Goal: Communication & Community: Answer question/provide support

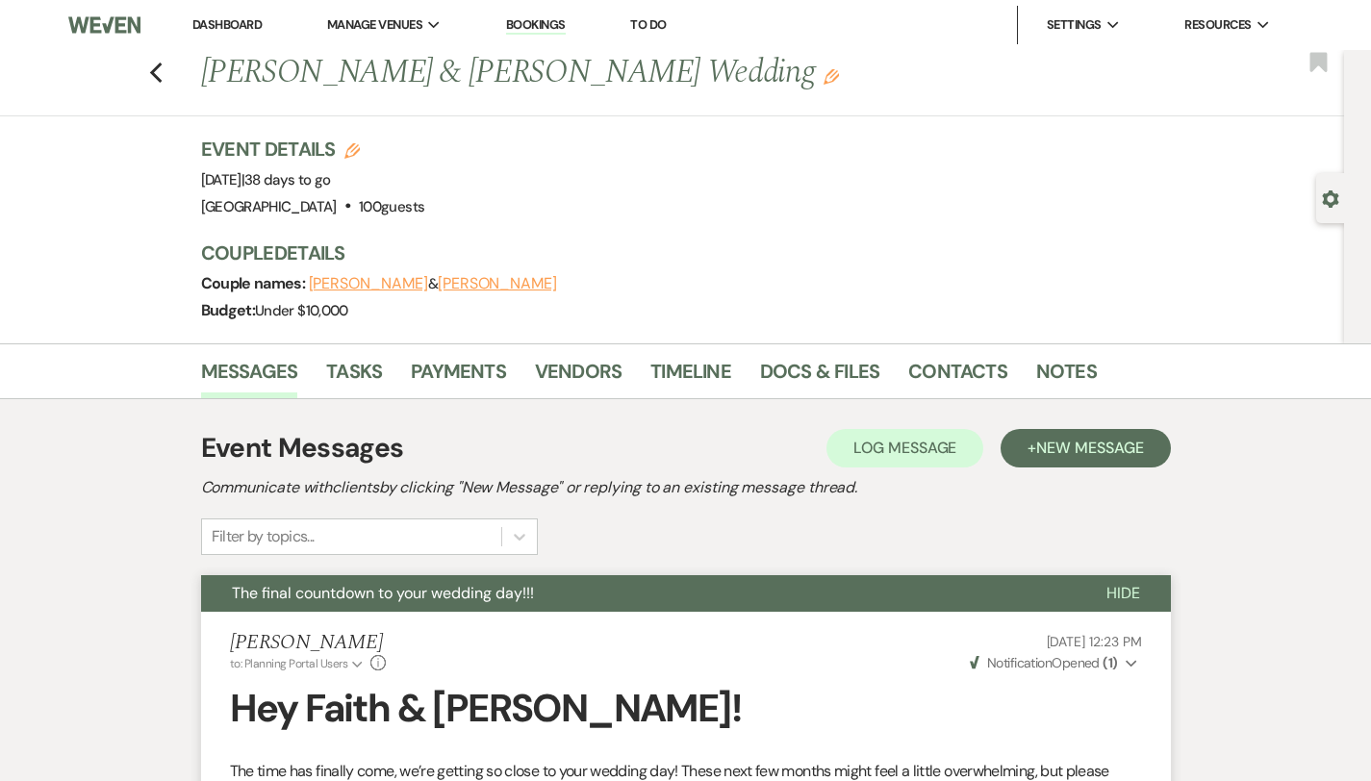
click at [228, 29] on link "Dashboard" at bounding box center [226, 24] width 69 height 16
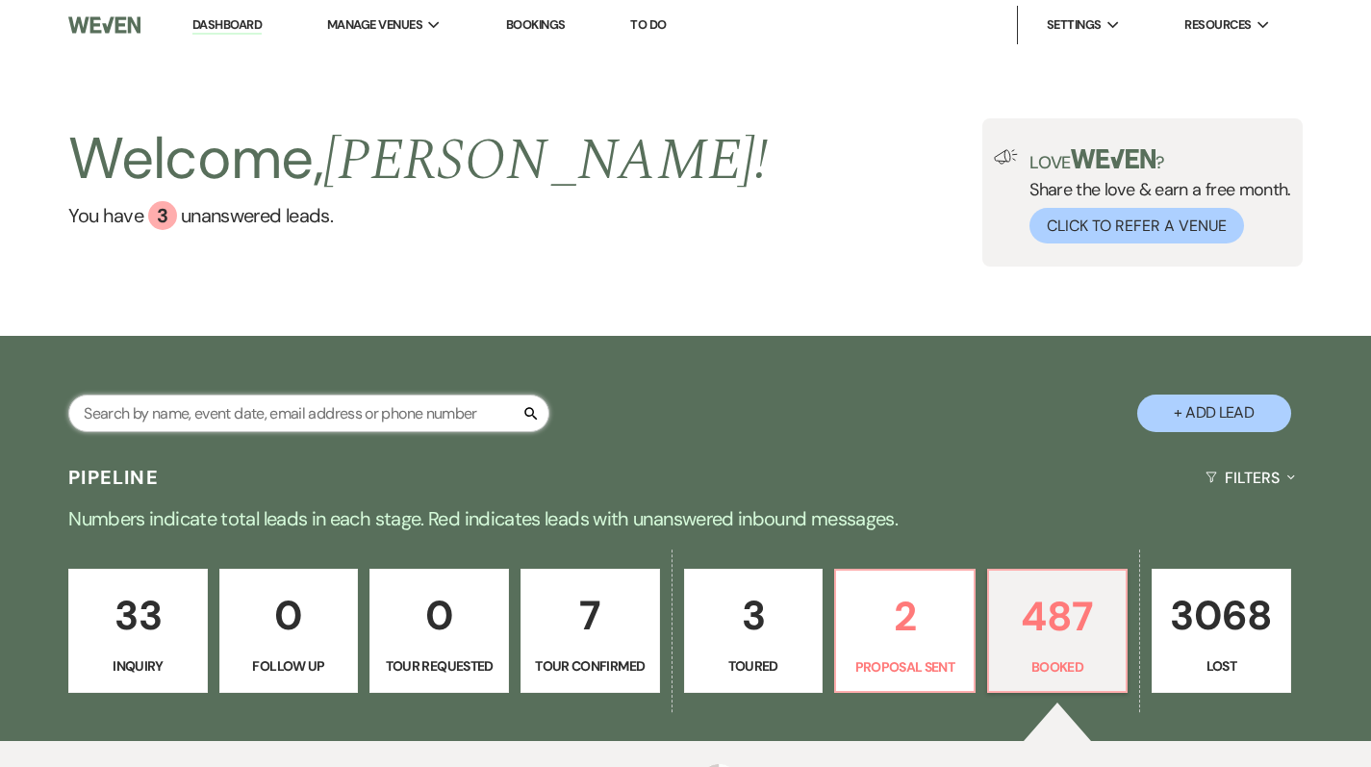
click at [317, 414] on input "text" at bounding box center [308, 413] width 481 height 38
type input "lang"
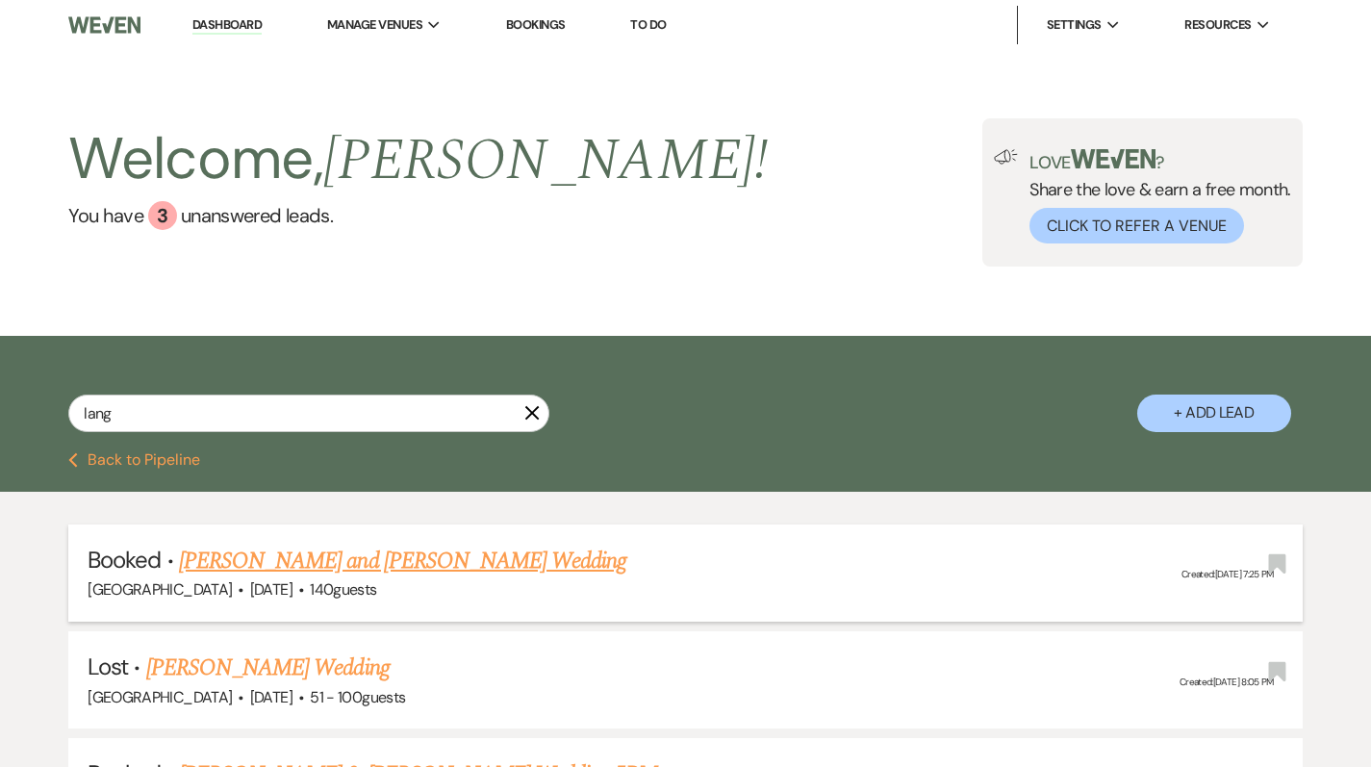
click at [314, 558] on link "[PERSON_NAME] and [PERSON_NAME] Wedding" at bounding box center [403, 561] width 448 height 35
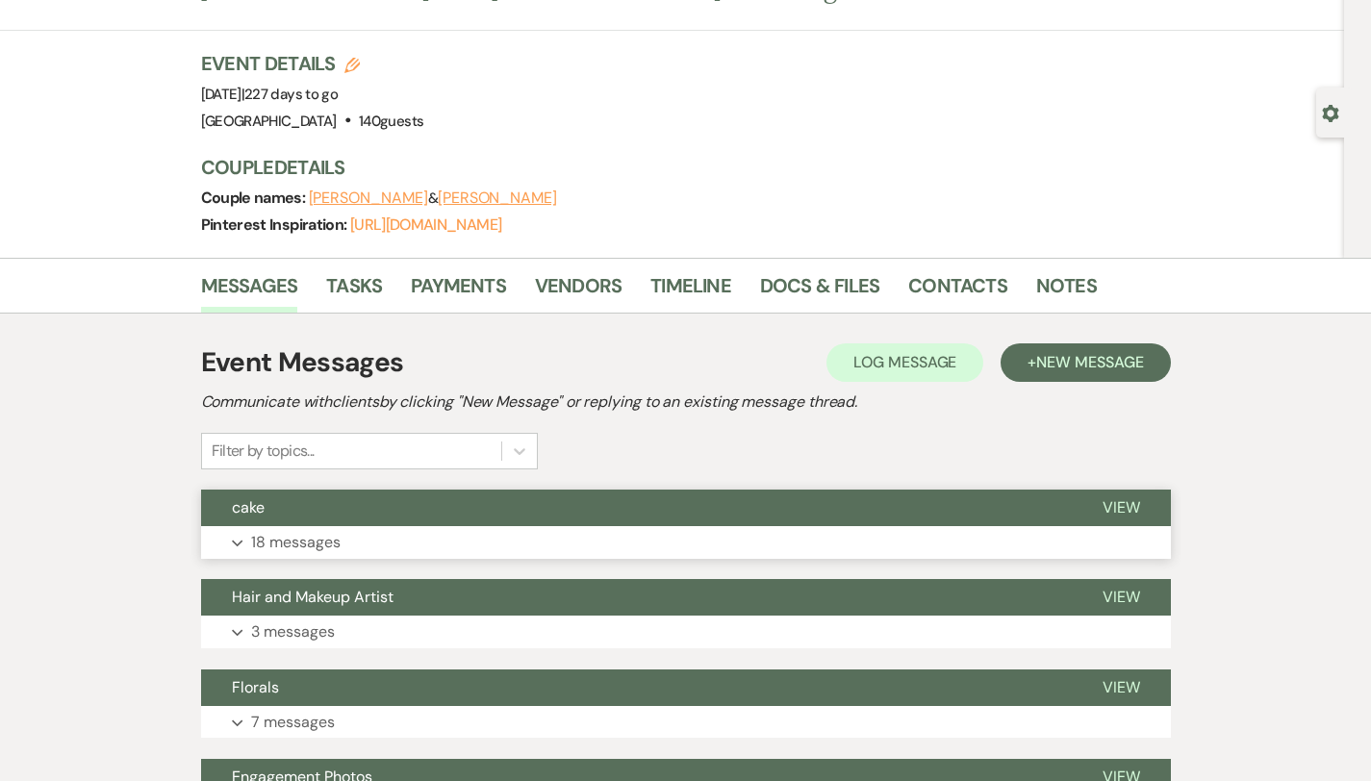
click at [311, 553] on button "Expand 18 messages" at bounding box center [686, 542] width 970 height 33
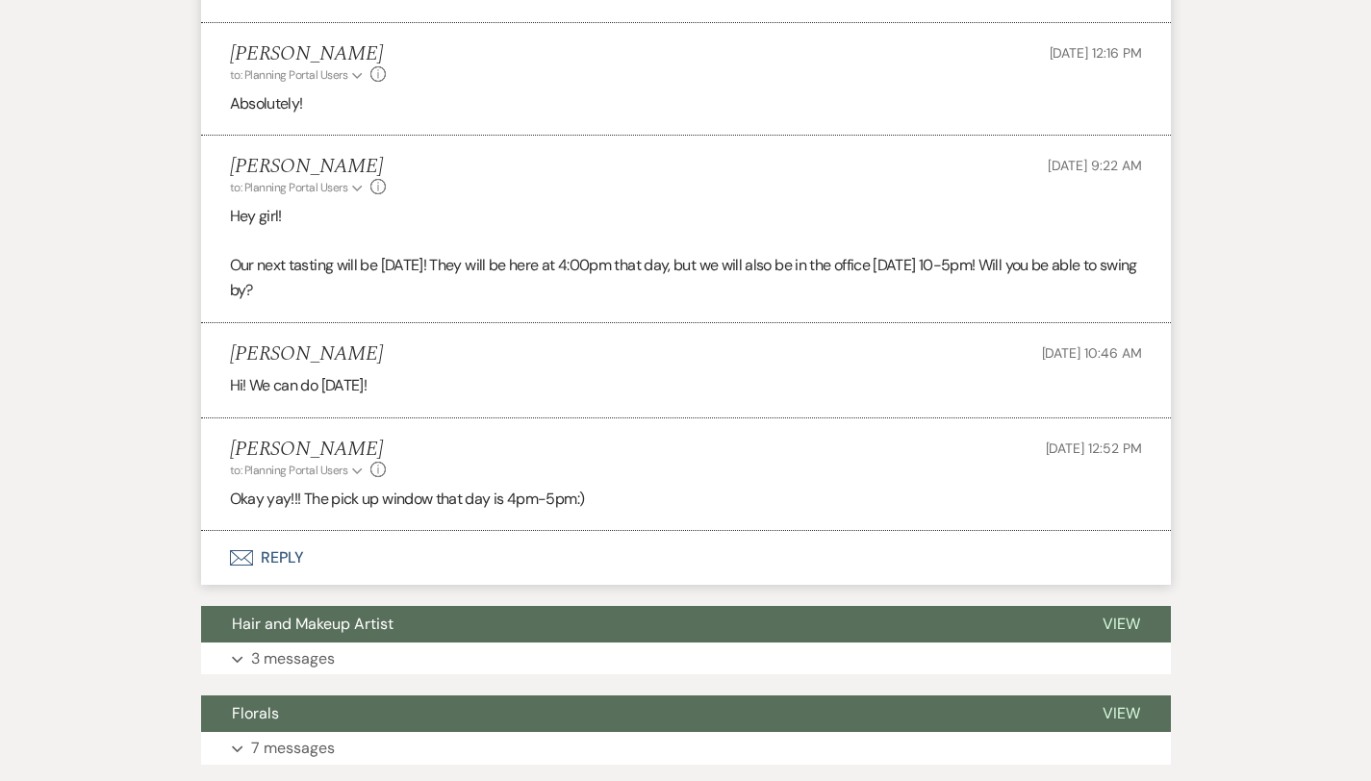
scroll to position [2576, 0]
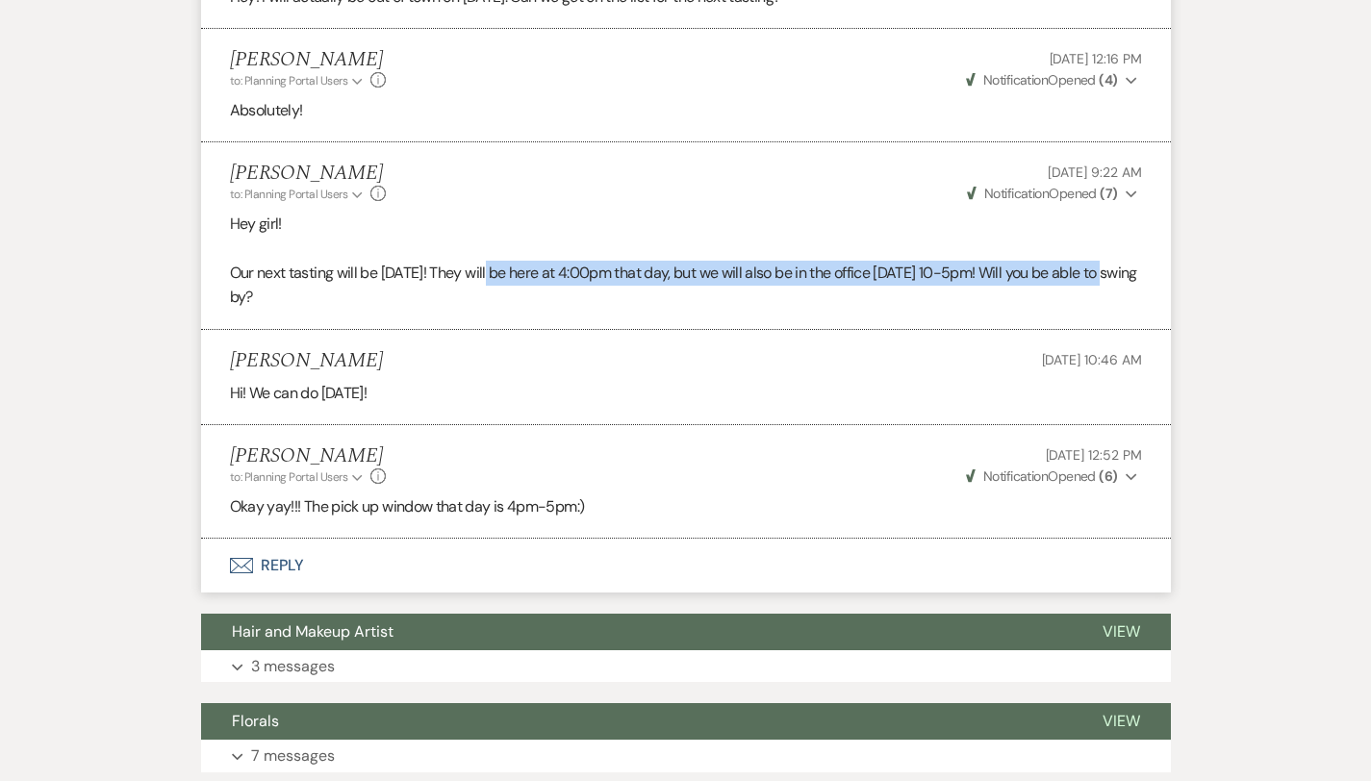
drag, startPoint x: 433, startPoint y: 200, endPoint x: 1073, endPoint y: 209, distance: 639.8
click at [1073, 261] on p "Our next tasting will be September 18th! They will be here at 4:00pm that day, …" at bounding box center [686, 285] width 912 height 49
copy p "hey will be here at 4:00pm that day, but we will also be in the office Septembe…"
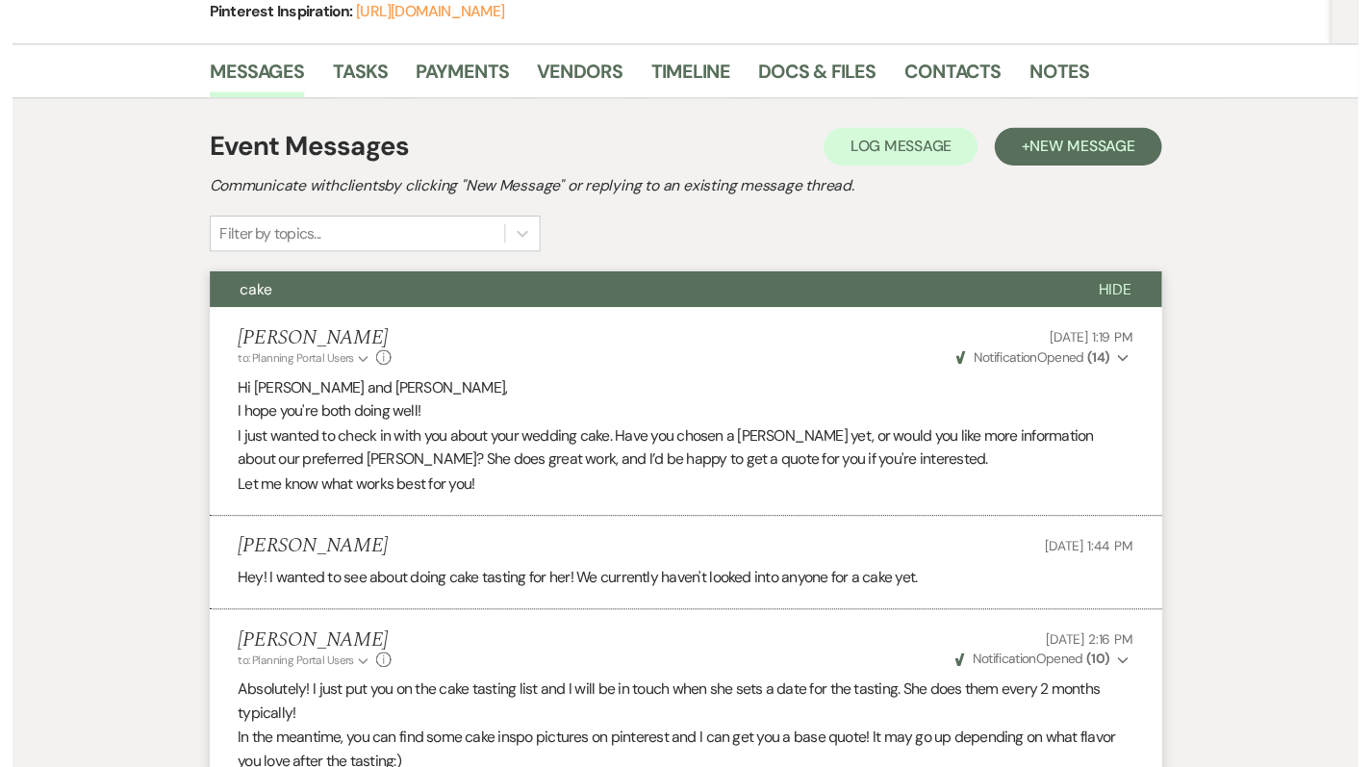
scroll to position [0, 0]
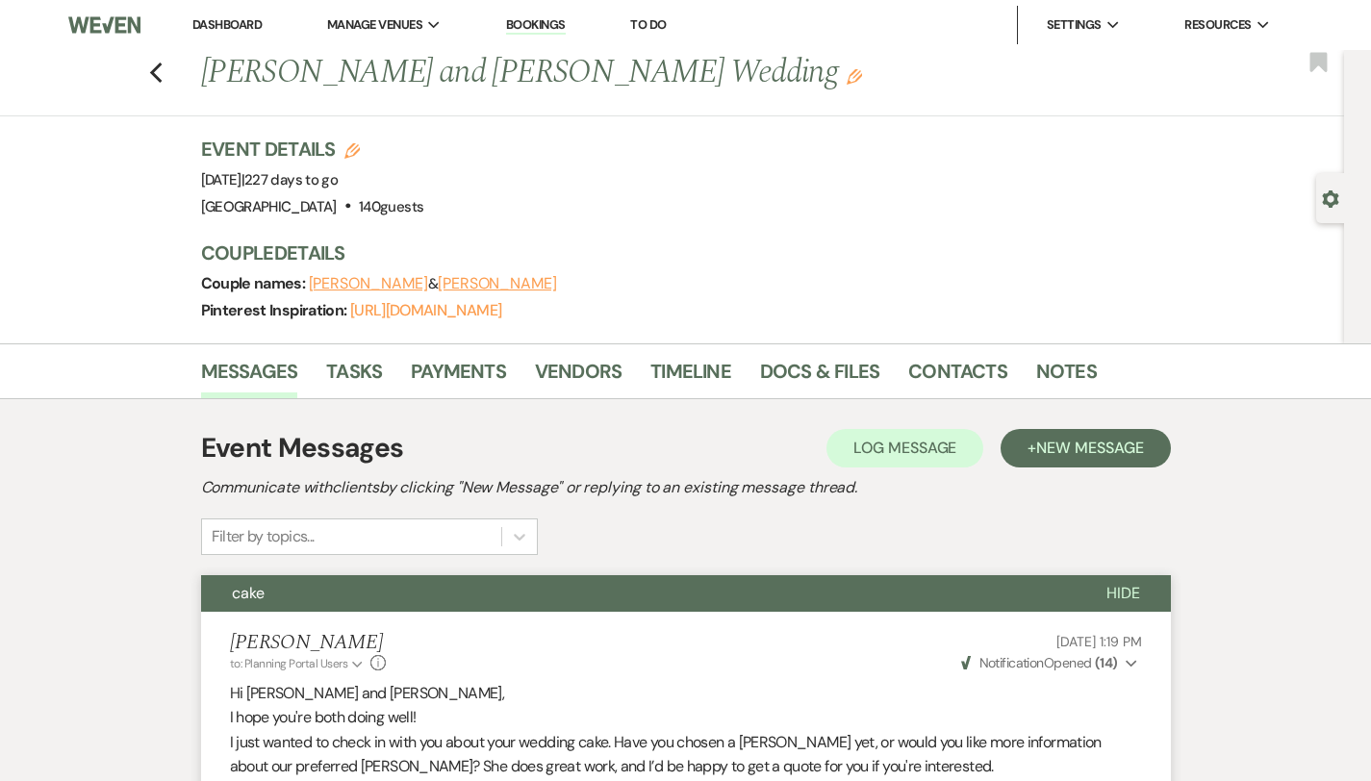
click at [229, 21] on link "Dashboard" at bounding box center [226, 24] width 69 height 16
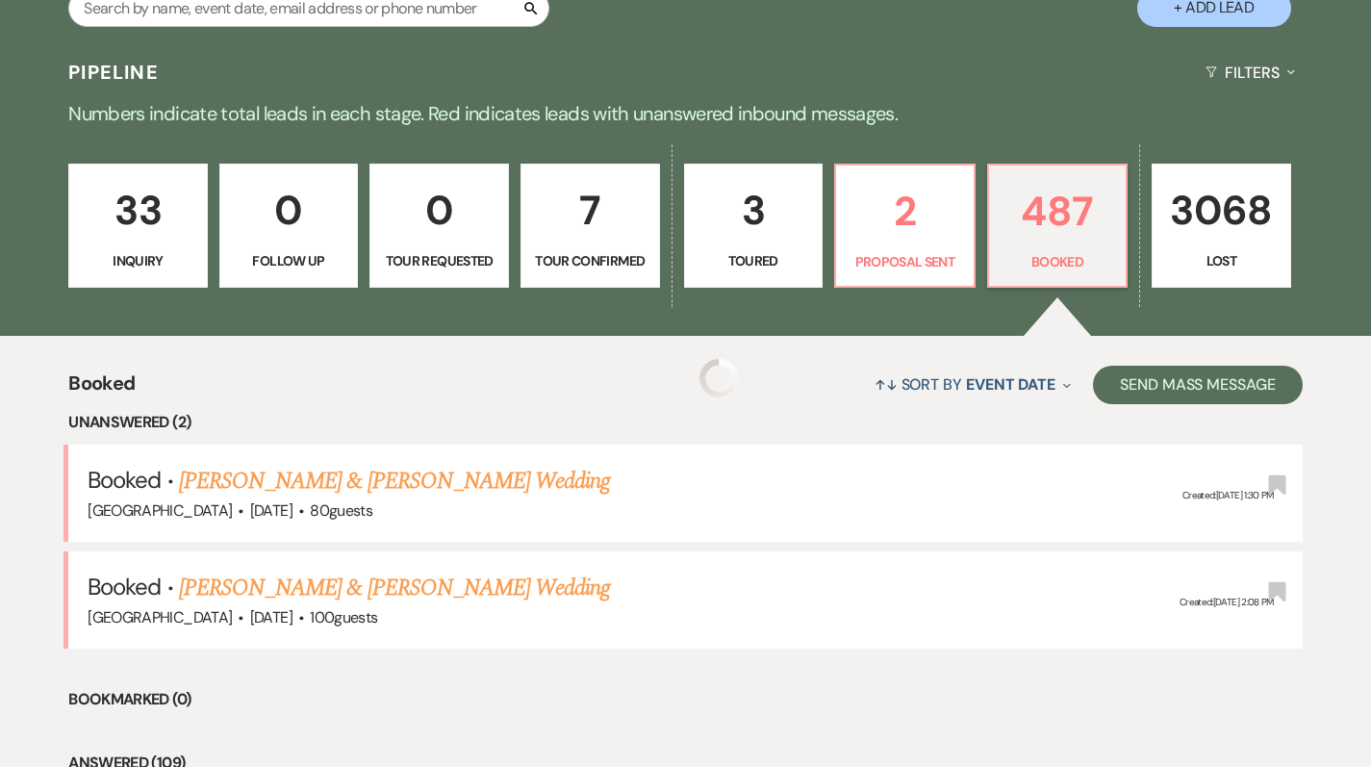
scroll to position [404, 0]
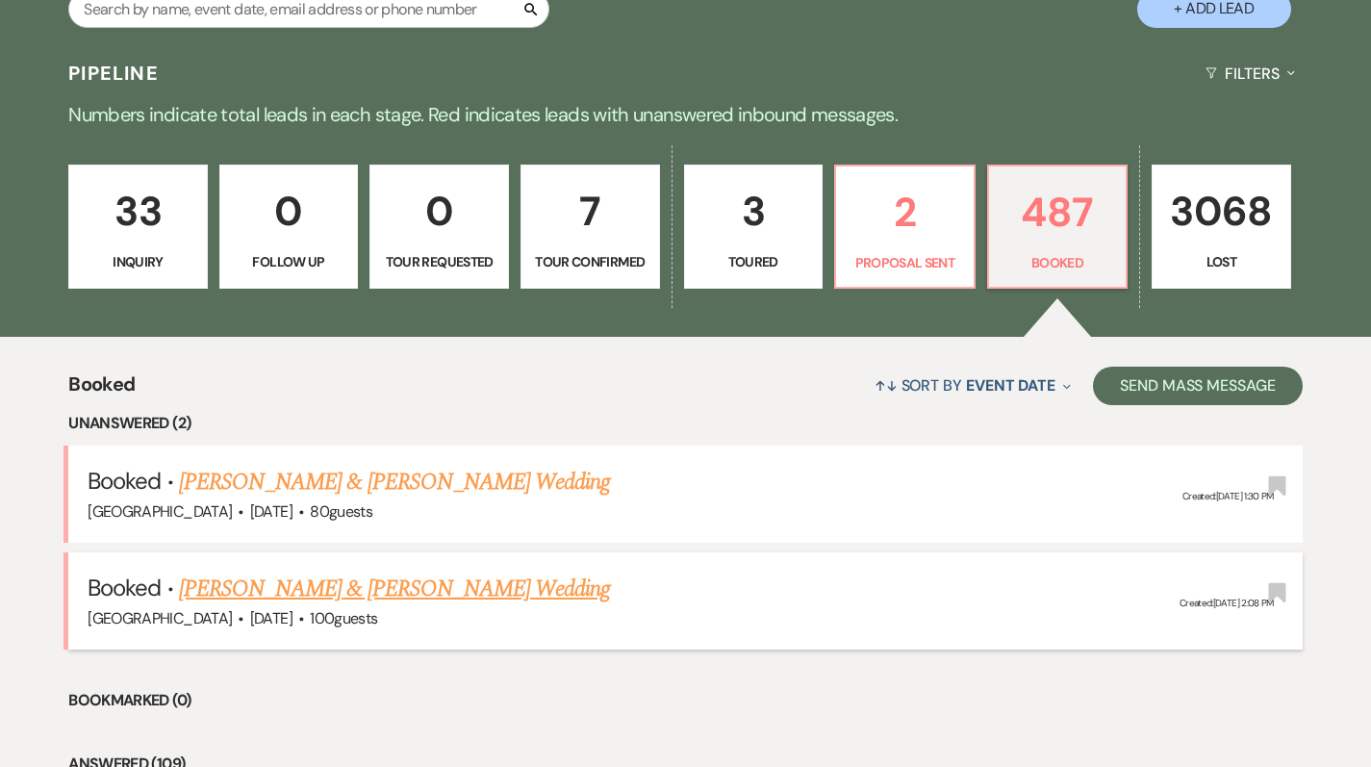
click at [265, 596] on link "[PERSON_NAME] & [PERSON_NAME] Wedding" at bounding box center [394, 588] width 431 height 35
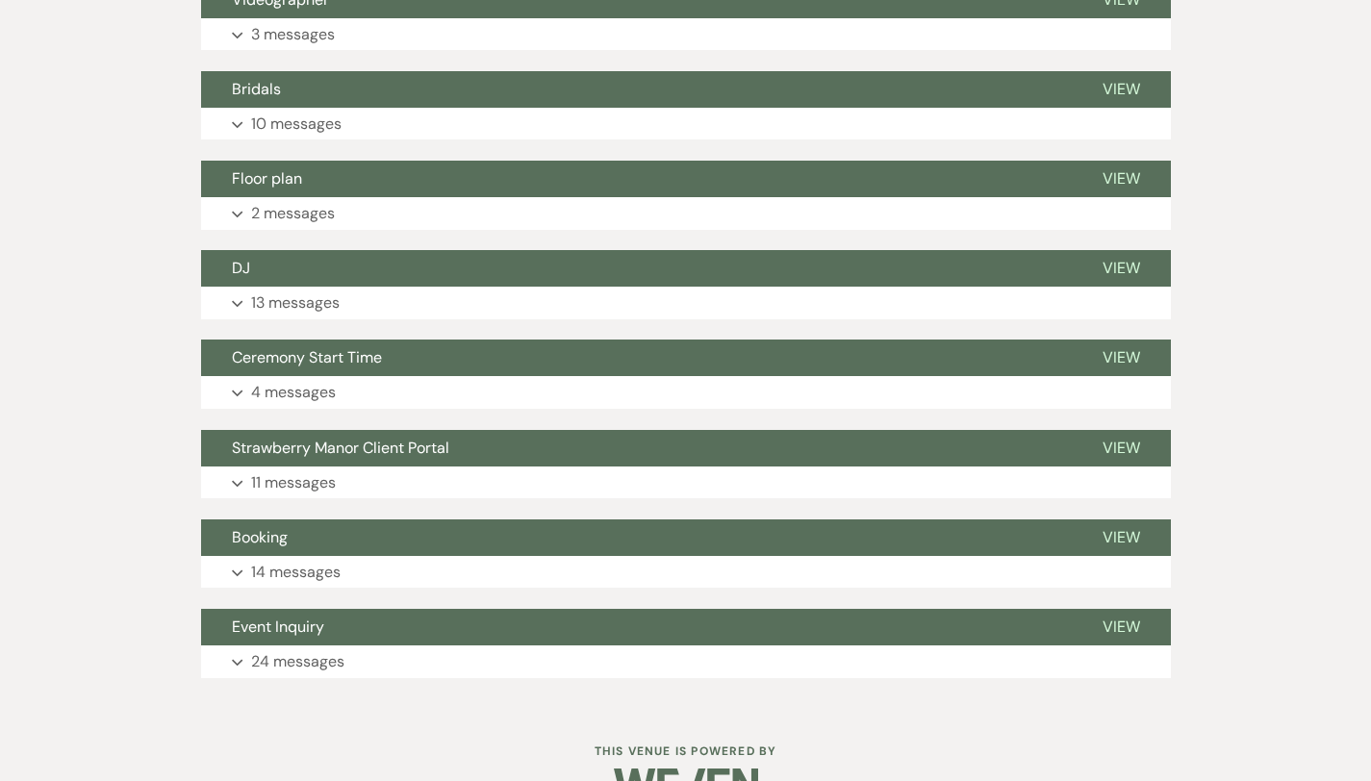
scroll to position [3292, 0]
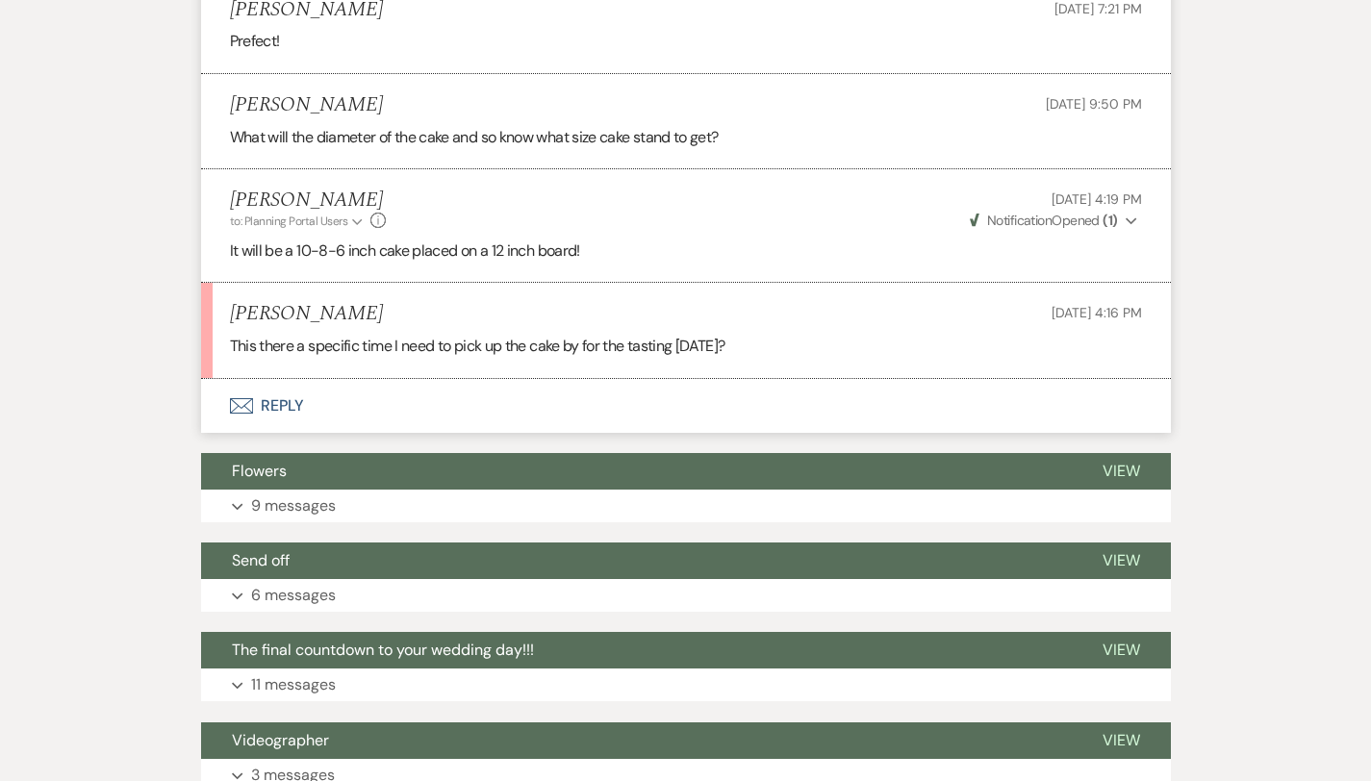
click at [225, 379] on button "Envelope Reply" at bounding box center [686, 406] width 970 height 54
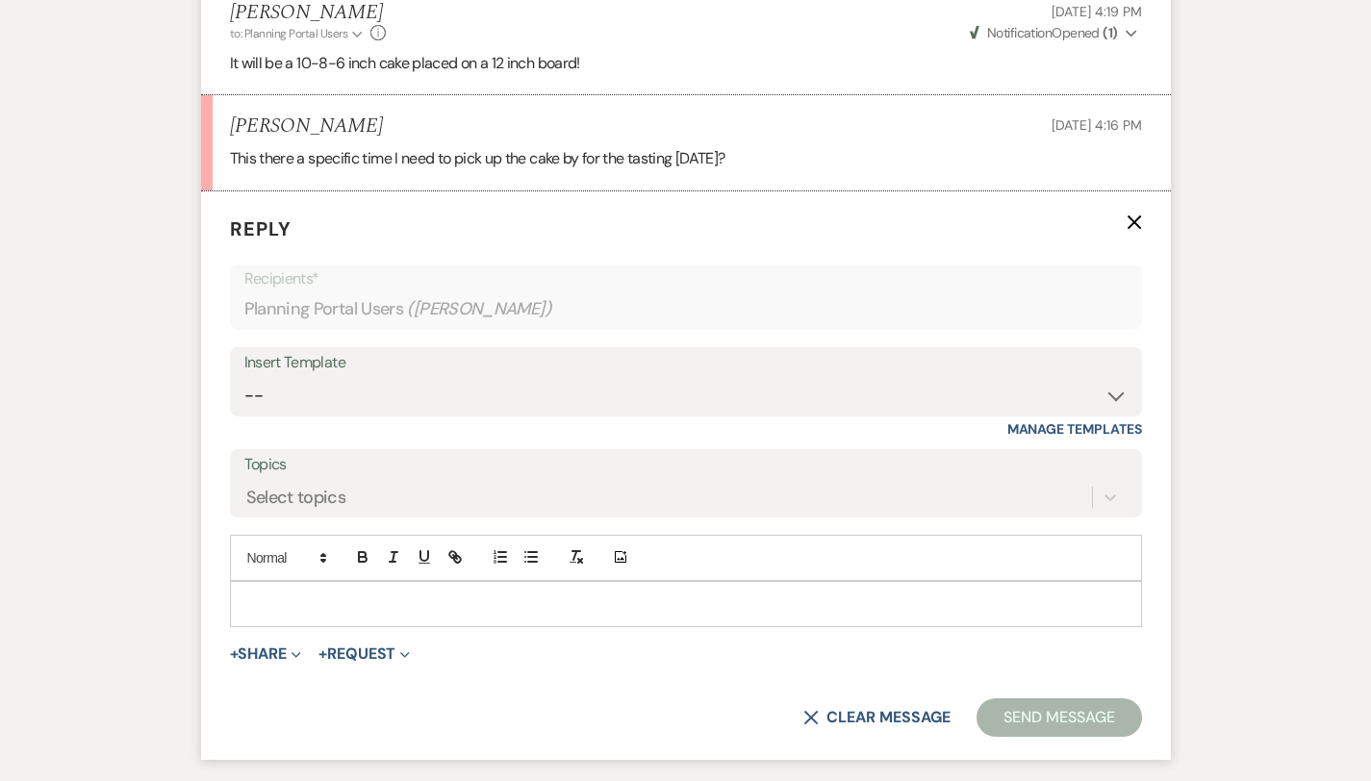
scroll to position [3515, 0]
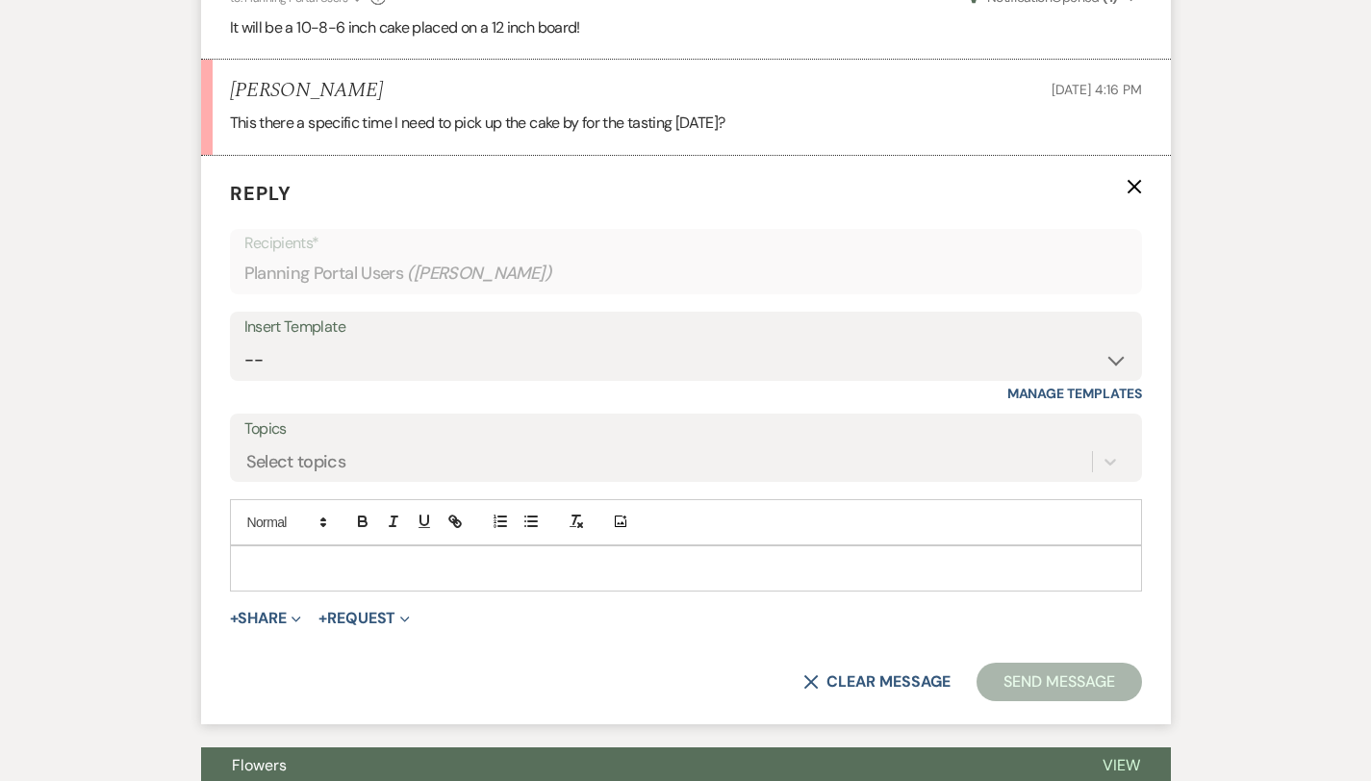
click at [258, 558] on p at bounding box center [685, 568] width 881 height 21
click at [231, 546] on div at bounding box center [686, 568] width 910 height 44
paste div
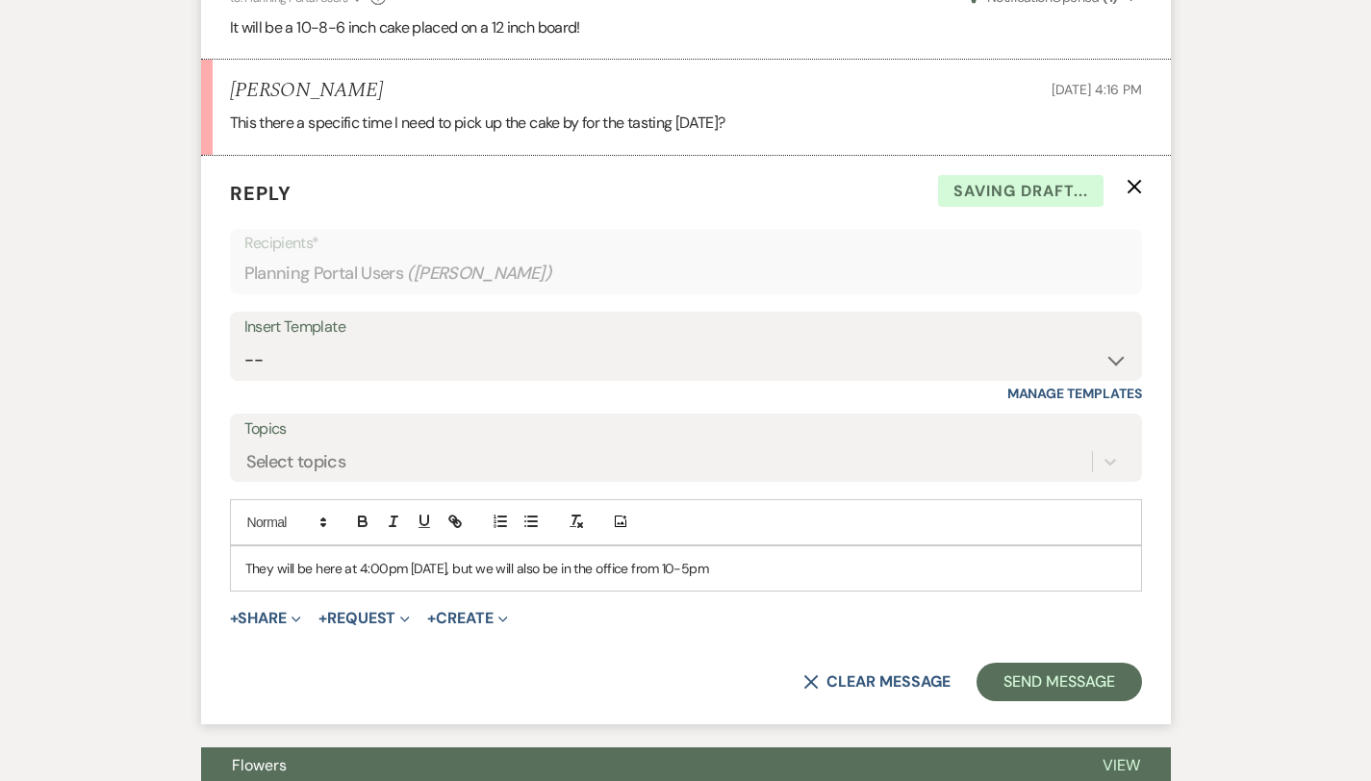
click at [634, 558] on p "They will be here at 4:00pm on Thursday, but we will also be in the office from…" at bounding box center [685, 568] width 881 height 21
click at [640, 558] on p "They will be here at 4:00pm on Thursday, but we will also be in the office from…" at bounding box center [685, 568] width 881 height 21
click at [720, 558] on p "They will be here at 4:00pm on Thursday, but we will also be in the office from…" at bounding box center [685, 568] width 881 height 21
click at [416, 558] on p "They will be here at 4:00pm on Thursday, but we will also be in the office from…" at bounding box center [685, 568] width 881 height 21
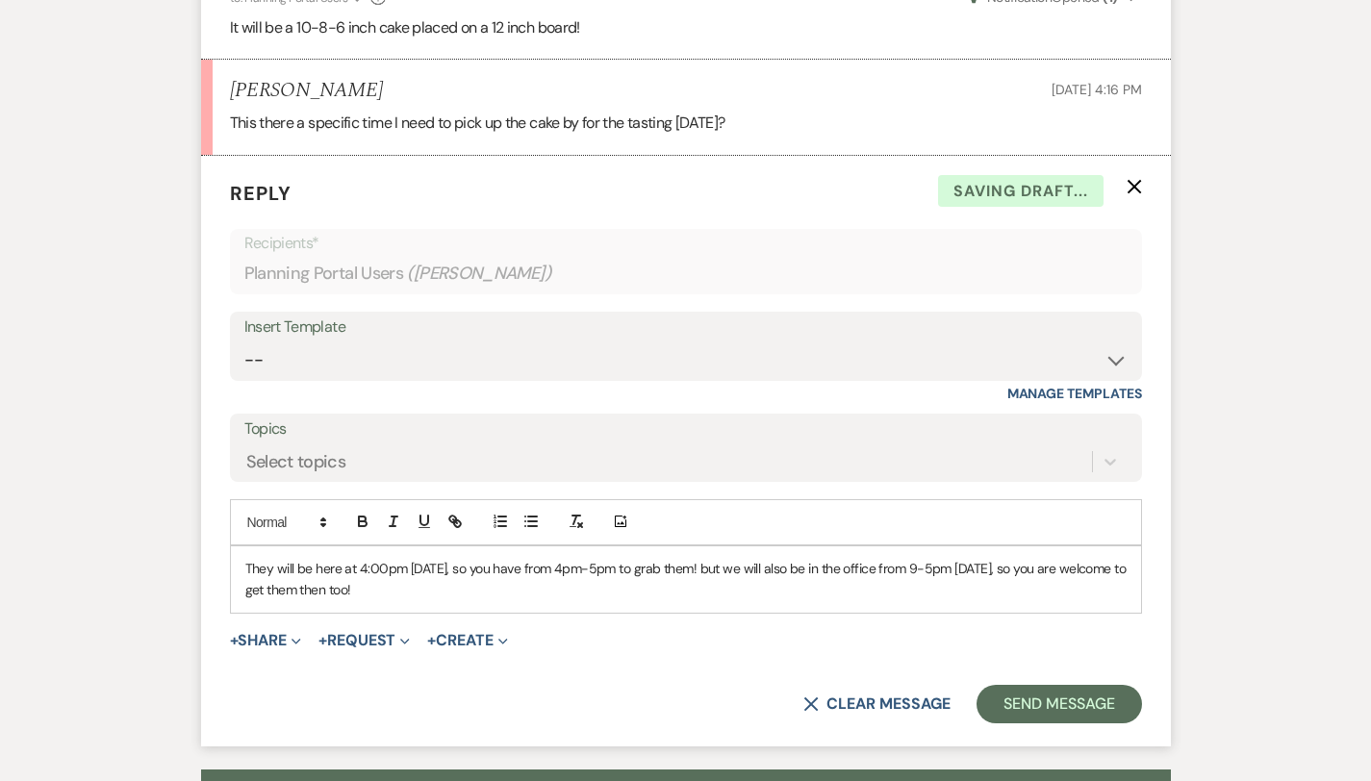
click at [669, 558] on p "They will be here at 4:00pm on Thursday, so you have from 4pm-5pm to grab them!…" at bounding box center [685, 579] width 881 height 43
click at [1064, 685] on button "Send Message" at bounding box center [1059, 704] width 165 height 38
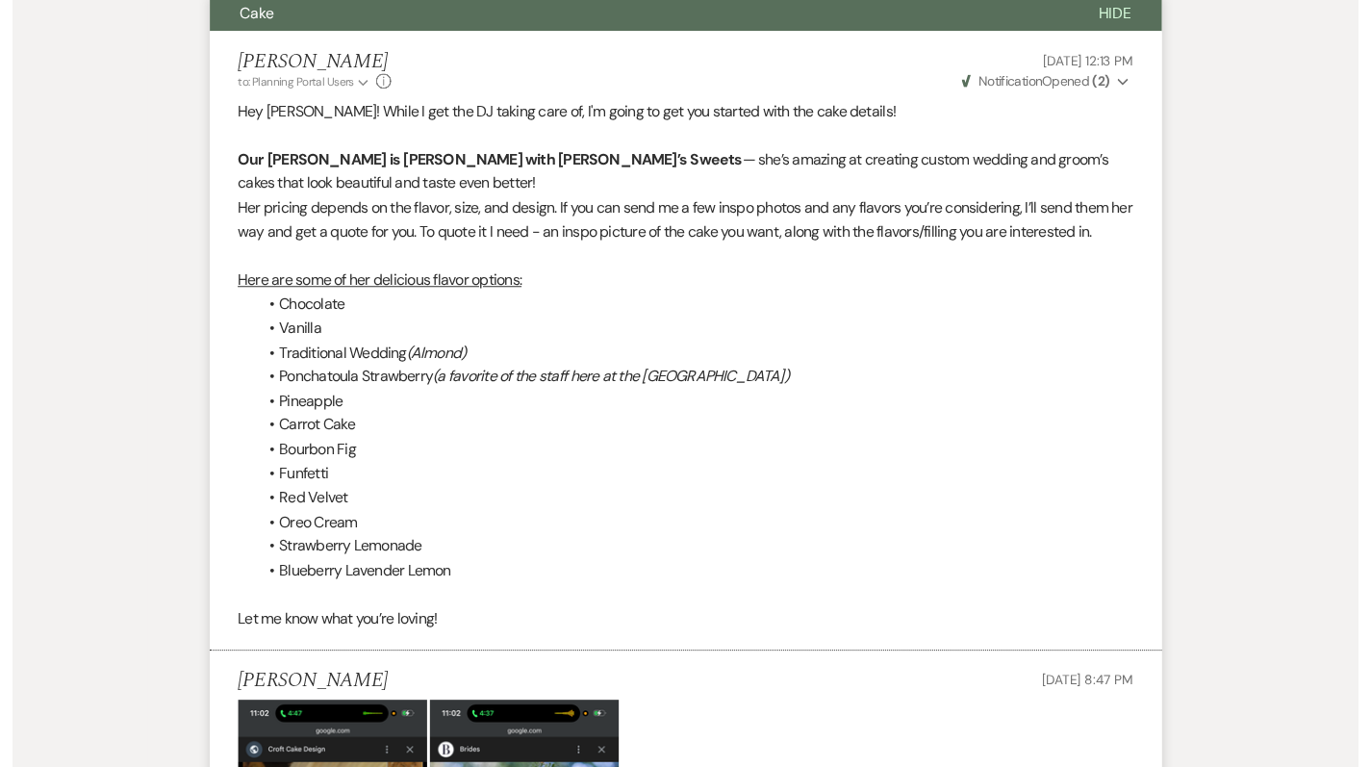
scroll to position [0, 0]
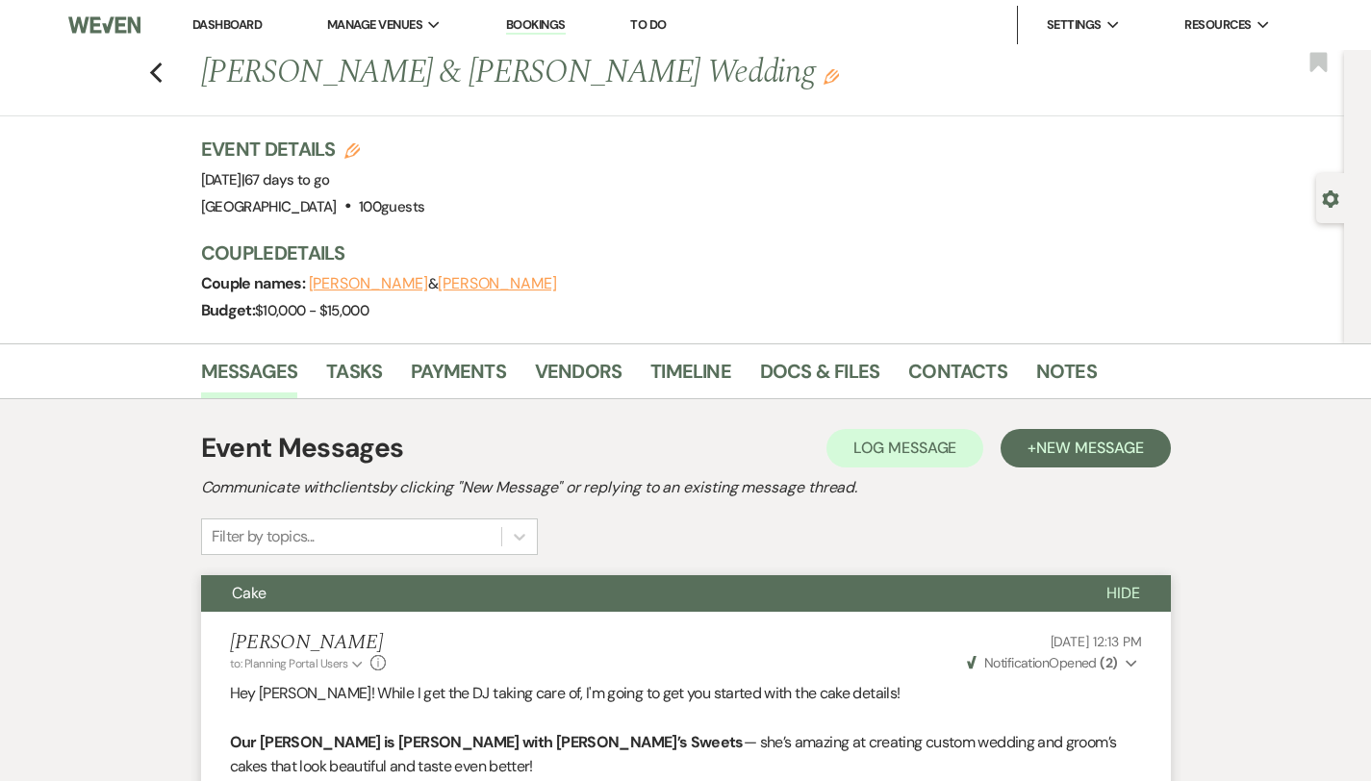
click at [224, 16] on link "Dashboard" at bounding box center [226, 24] width 69 height 16
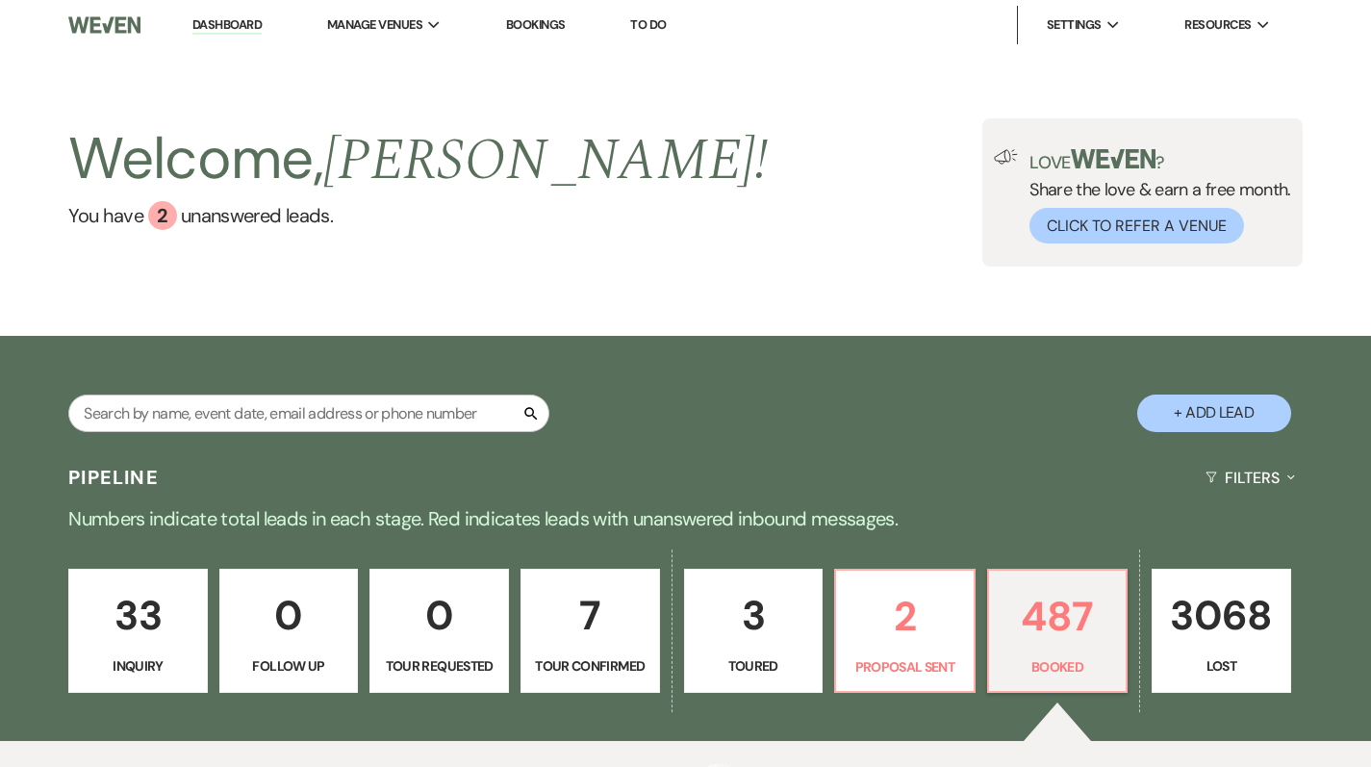
scroll to position [301, 0]
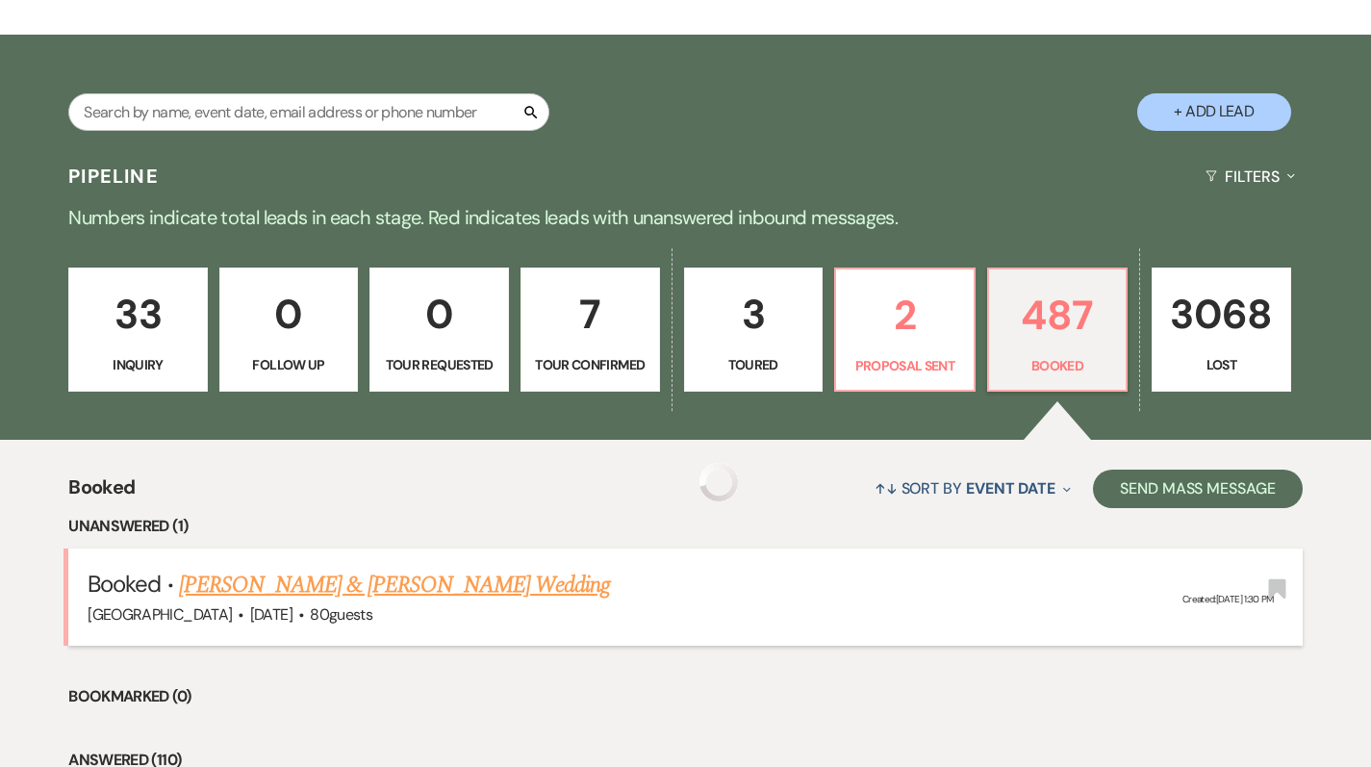
click at [278, 577] on link "[PERSON_NAME] & [PERSON_NAME] Wedding" at bounding box center [394, 585] width 431 height 35
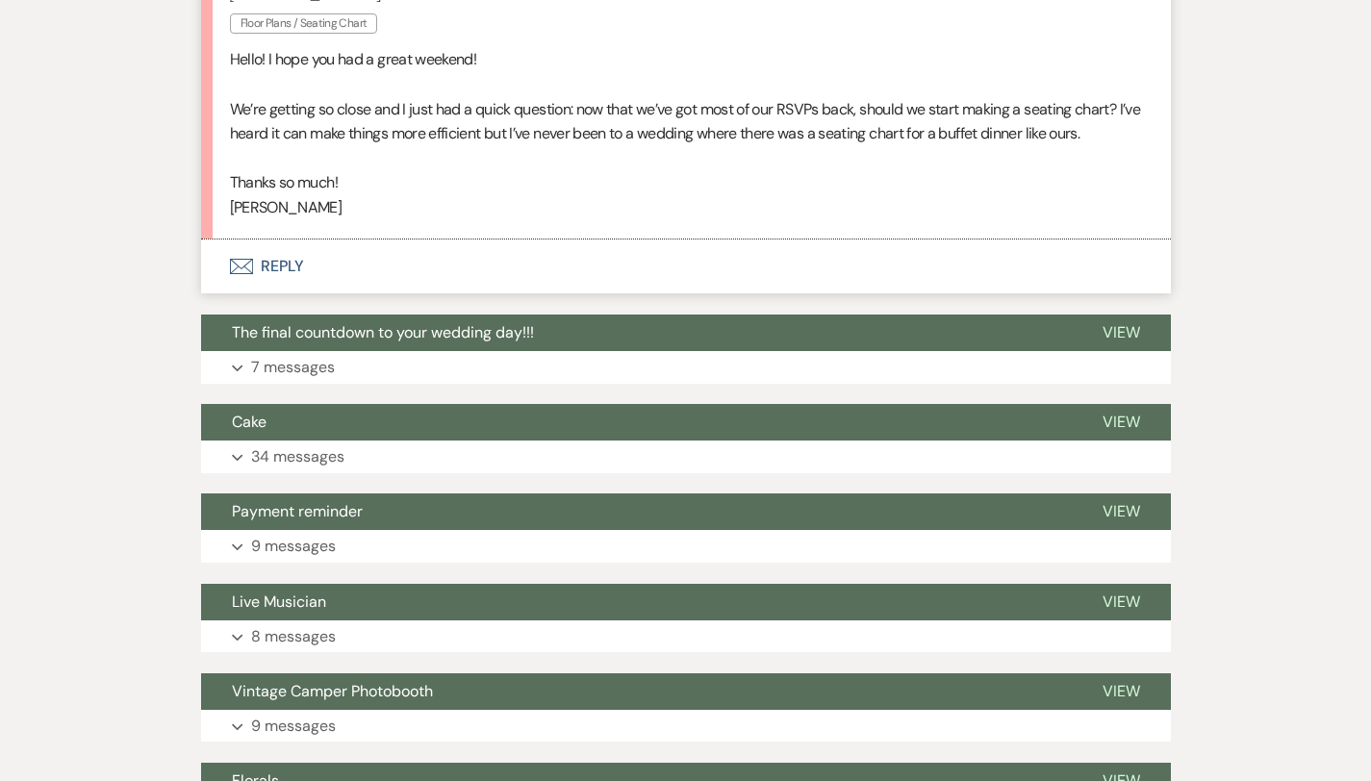
scroll to position [700, 0]
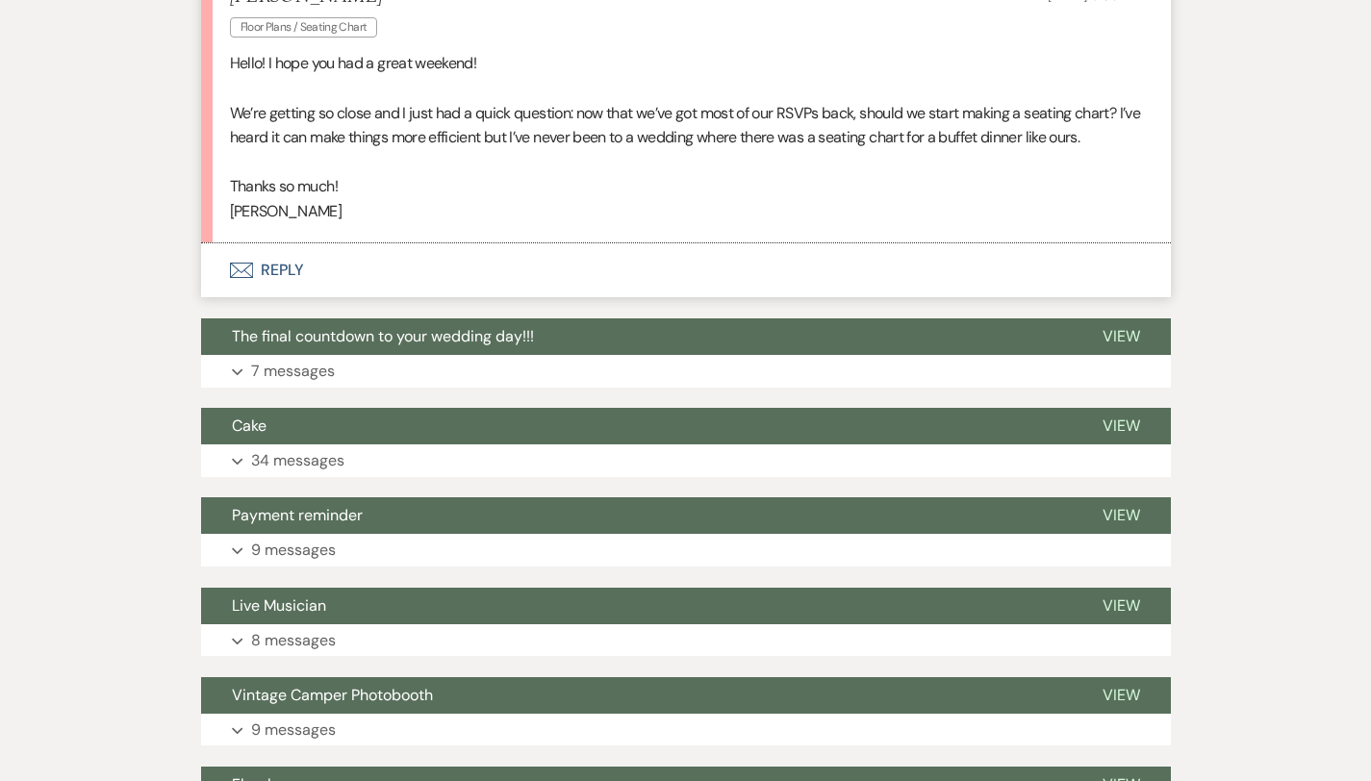
click at [211, 269] on button "Envelope Reply" at bounding box center [686, 270] width 970 height 54
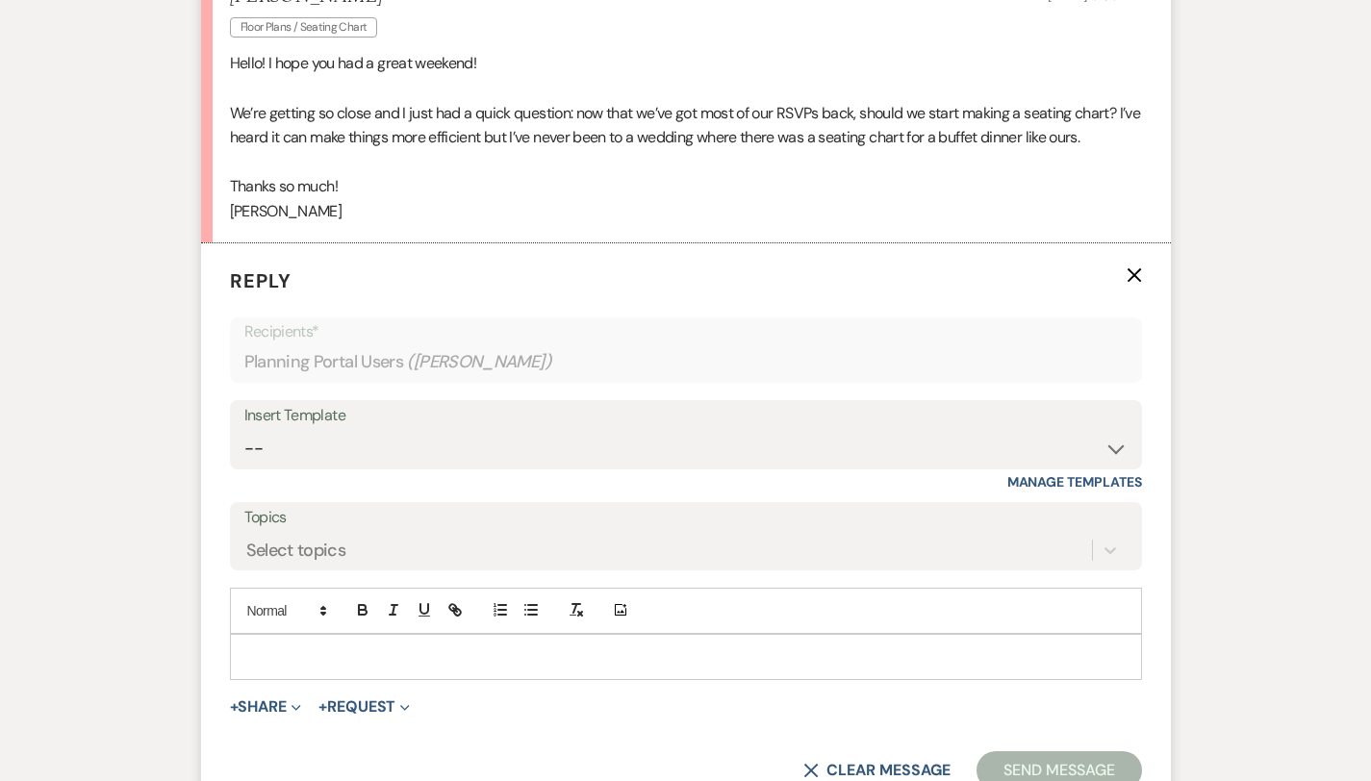
scroll to position [637, 0]
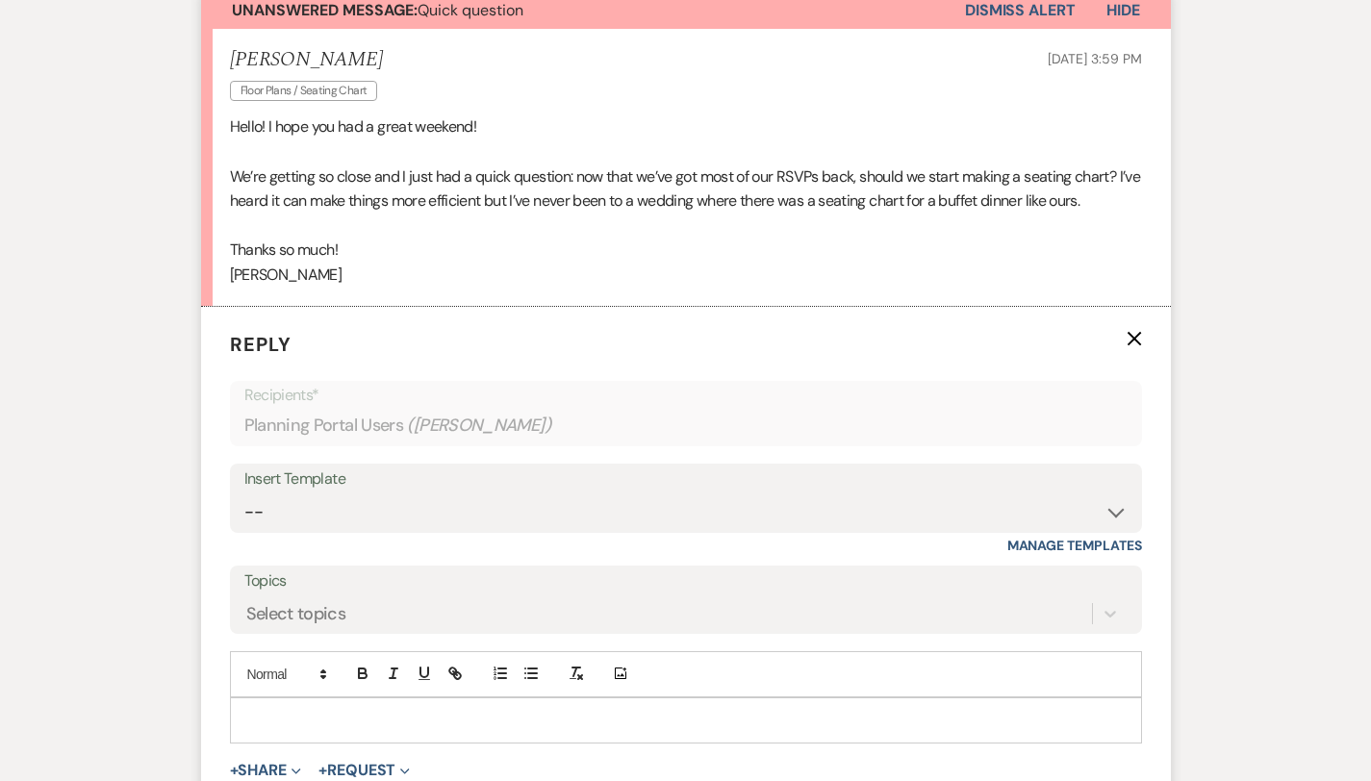
click at [245, 721] on p at bounding box center [685, 720] width 881 height 21
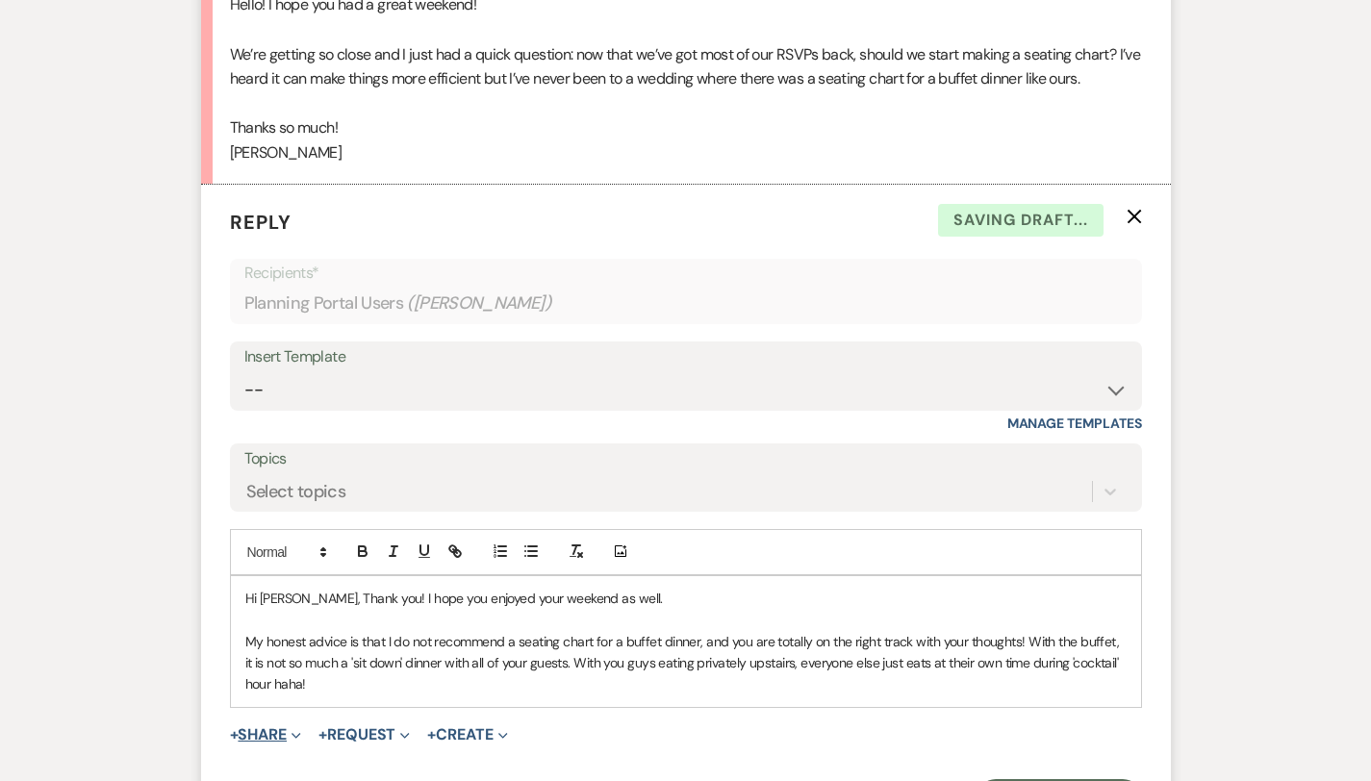
scroll to position [956, 0]
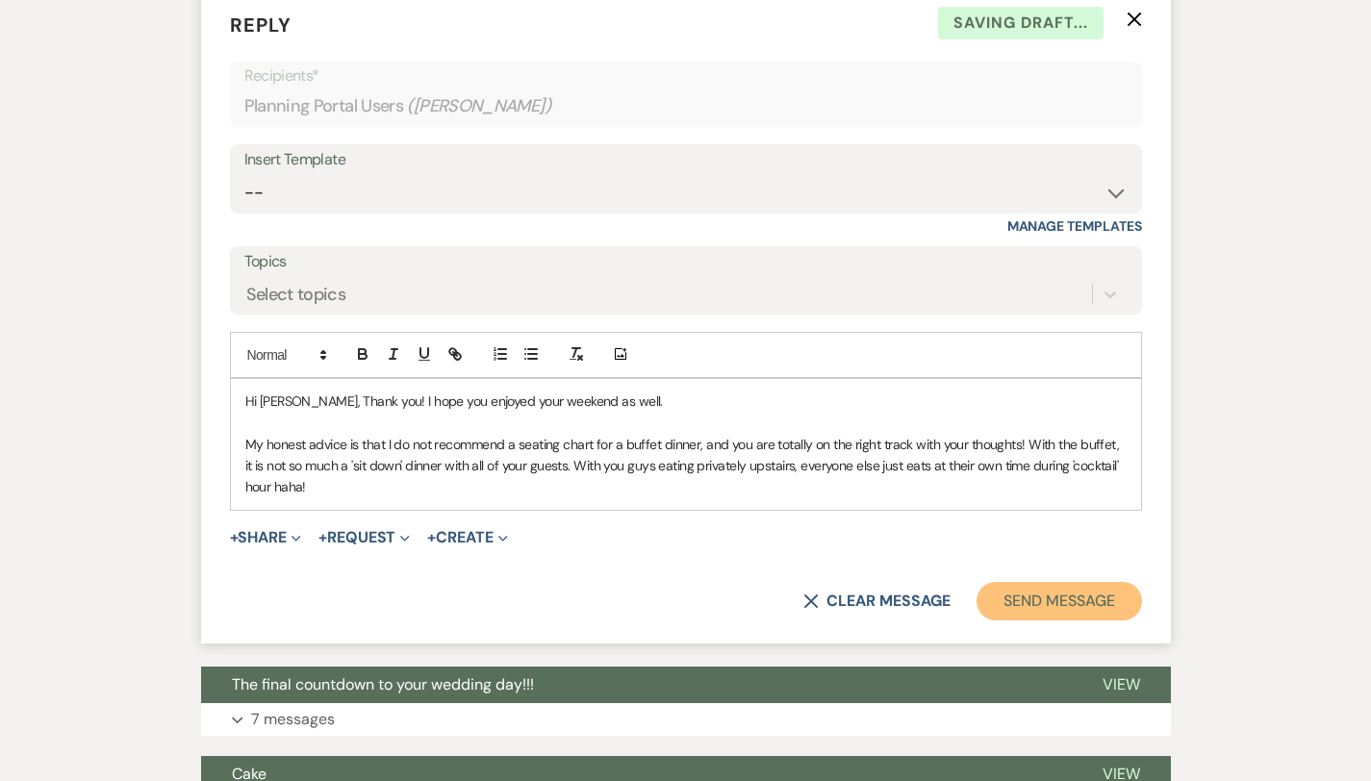
click at [1106, 582] on button "Send Message" at bounding box center [1059, 601] width 165 height 38
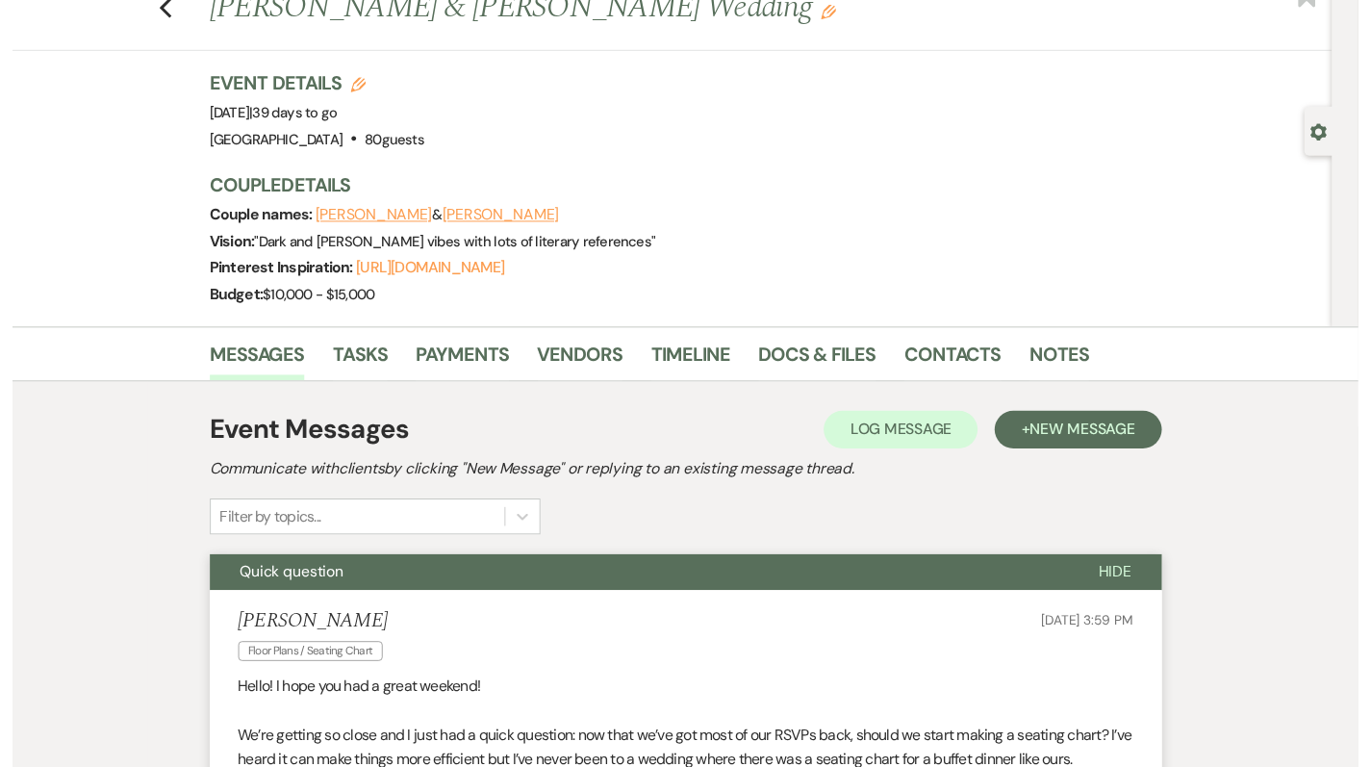
scroll to position [0, 0]
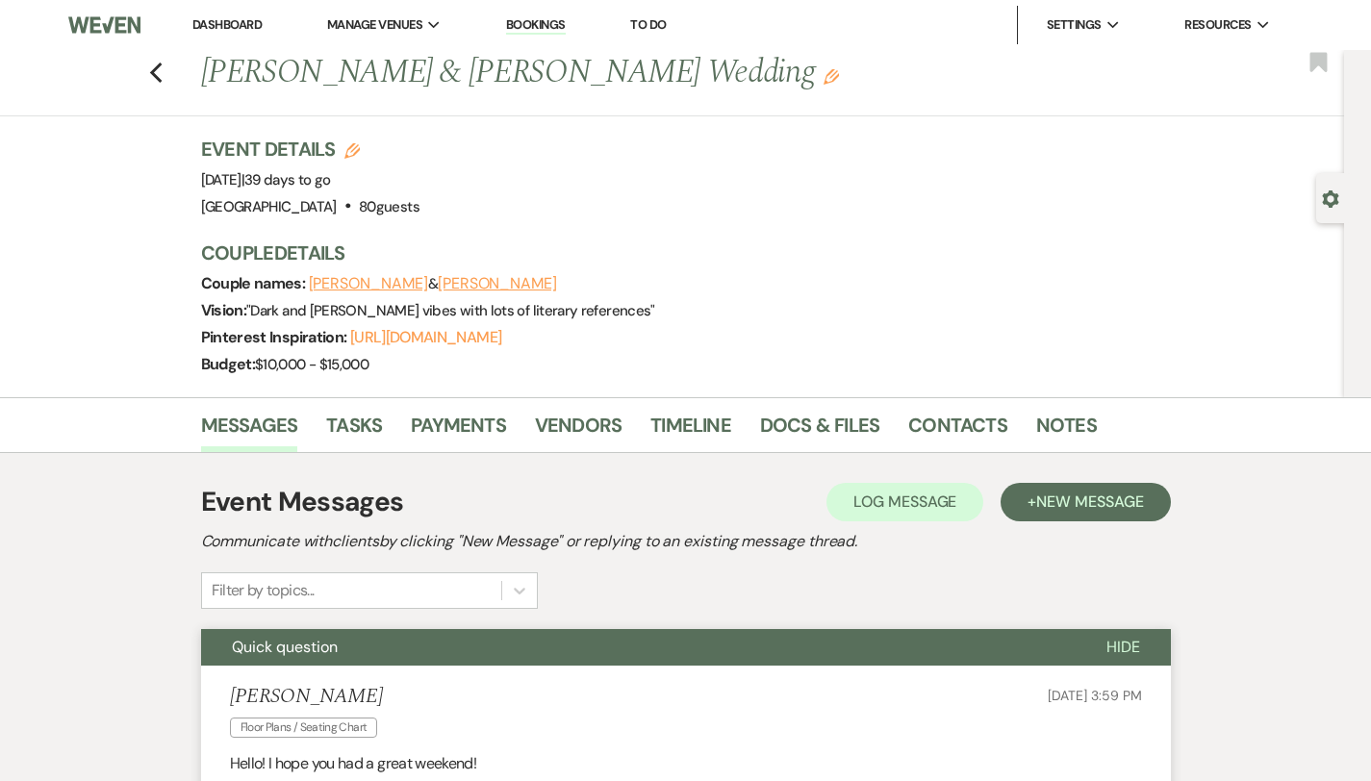
click at [237, 29] on link "Dashboard" at bounding box center [226, 24] width 69 height 16
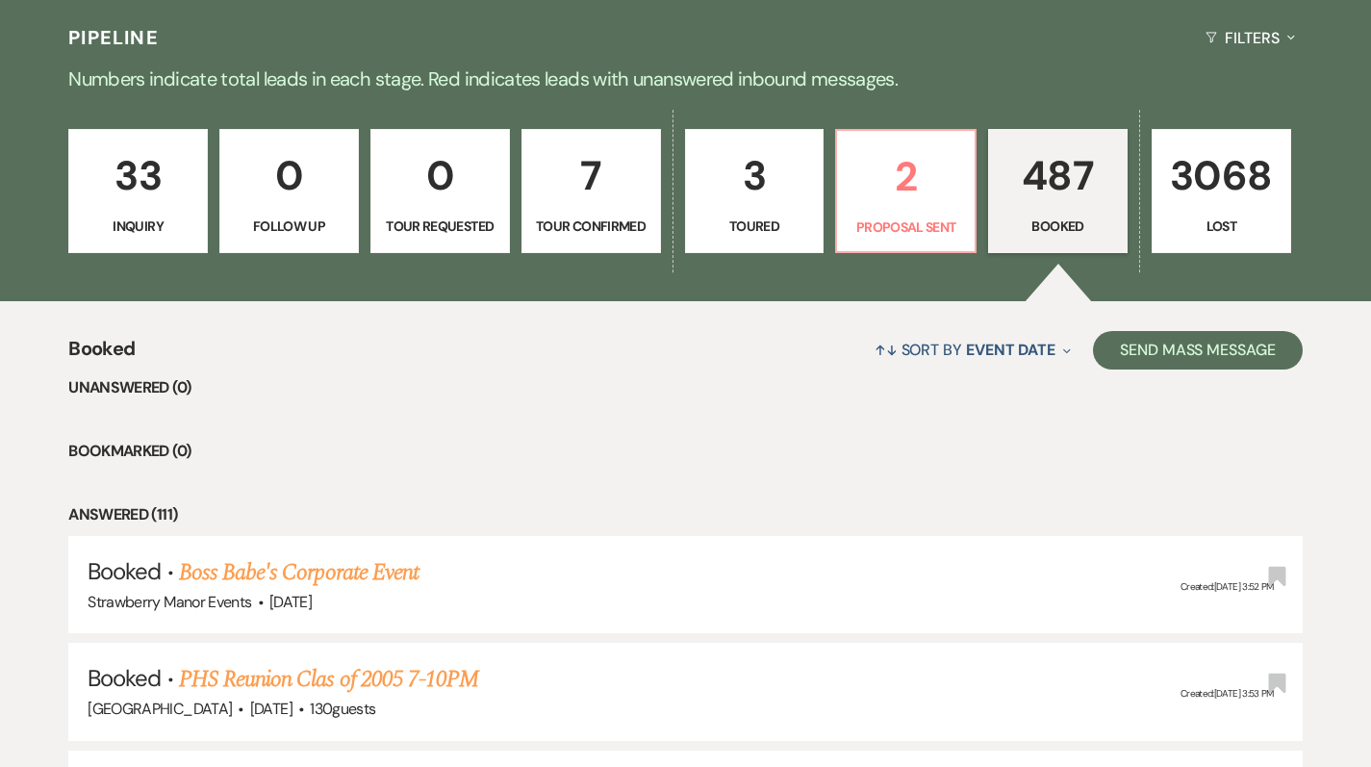
scroll to position [474, 0]
